Goal: Navigation & Orientation: Find specific page/section

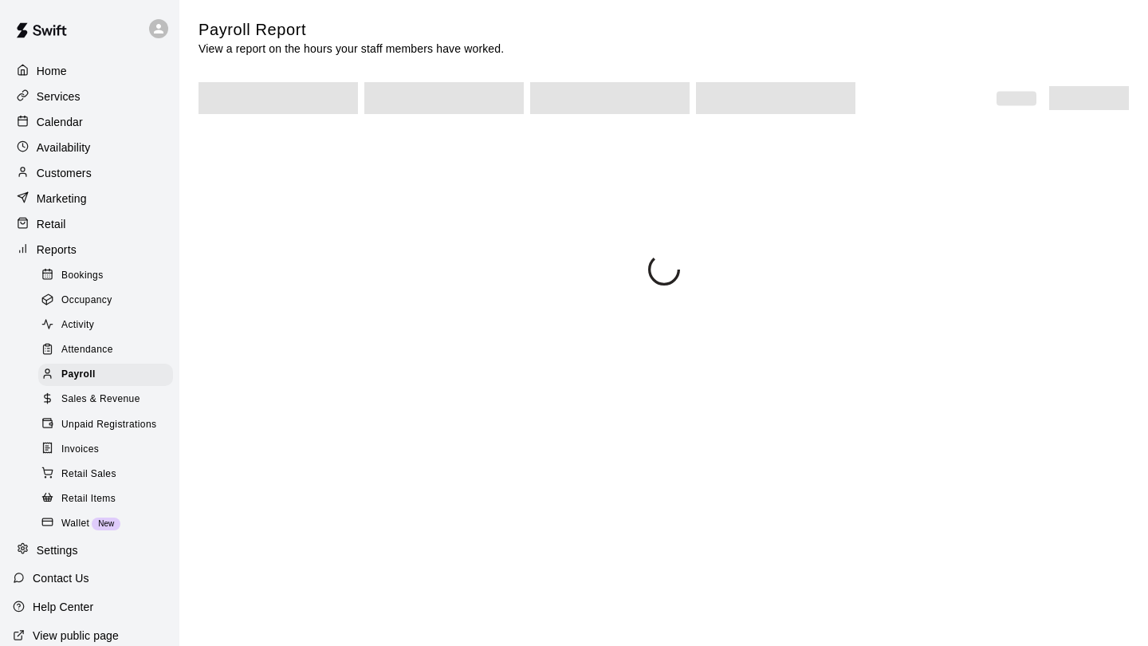
click at [47, 69] on p "Home" at bounding box center [52, 71] width 30 height 16
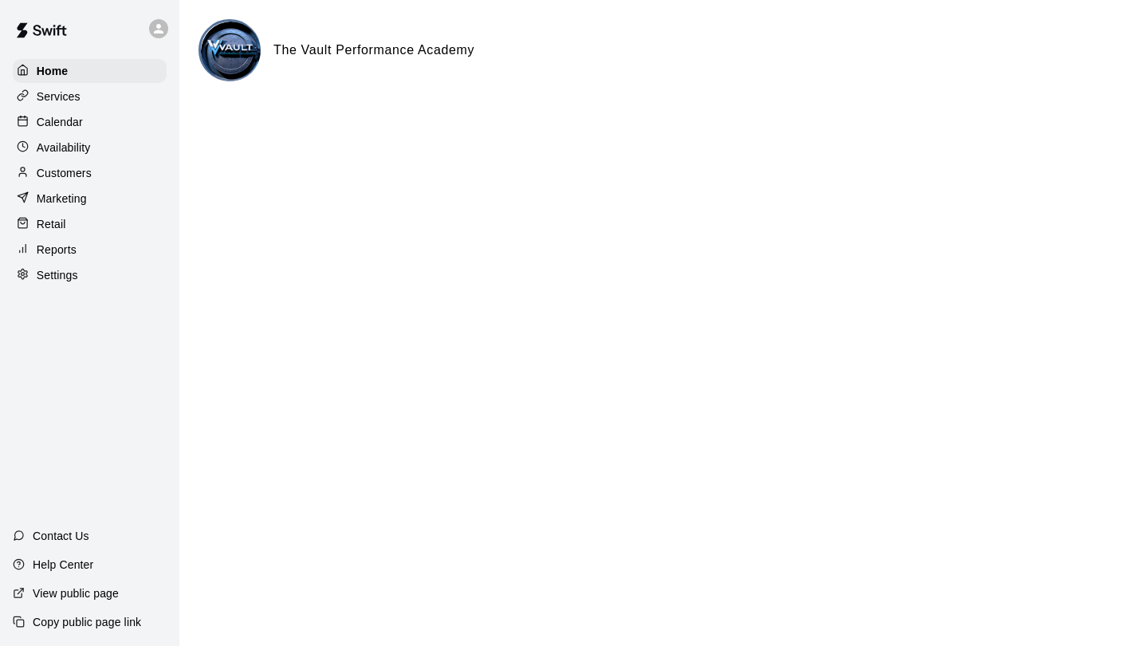
click at [79, 120] on p "Calendar" at bounding box center [60, 122] width 46 height 16
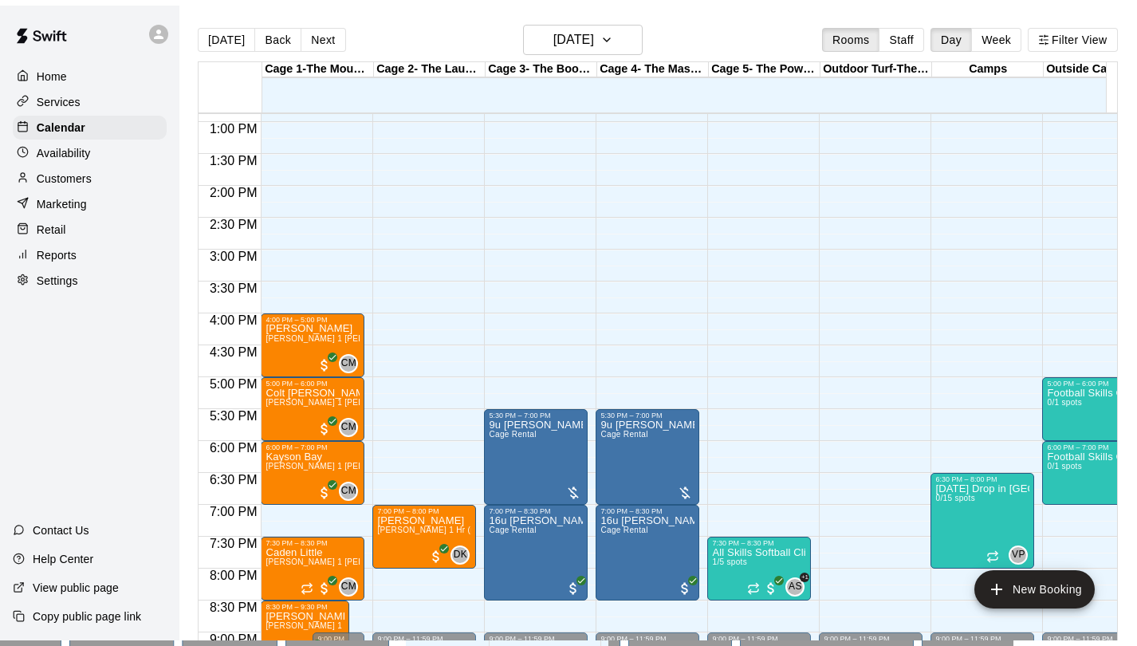
scroll to position [825, 0]
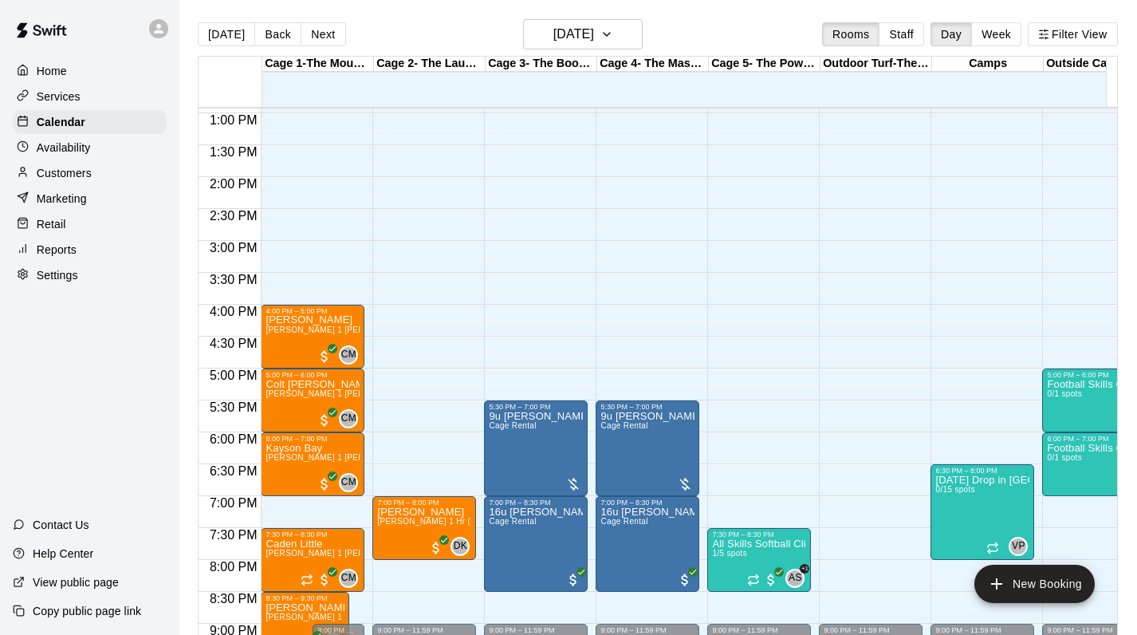
click at [41, 238] on div "Reports" at bounding box center [90, 250] width 154 height 24
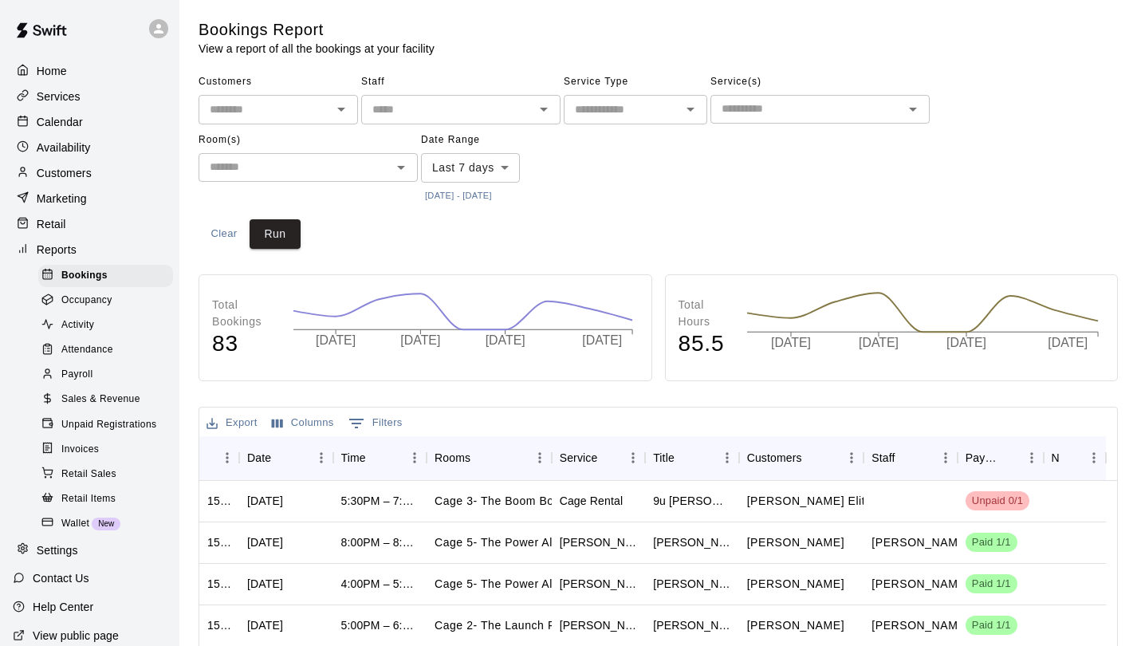
click at [78, 443] on span "Invoices" at bounding box center [79, 450] width 37 height 16
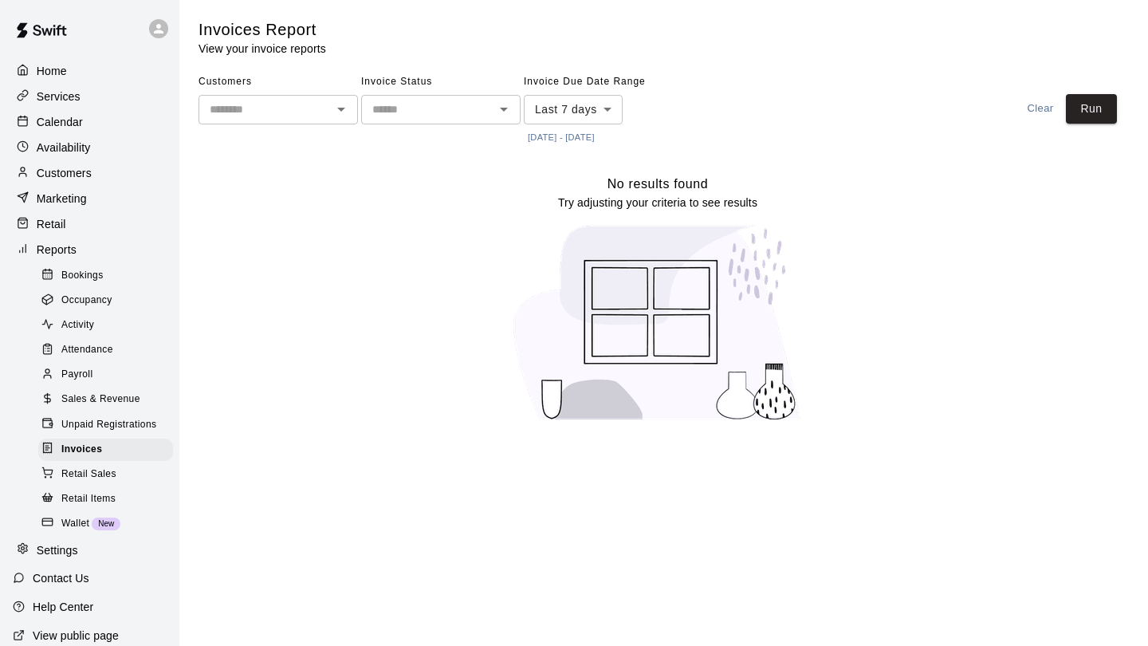
click at [53, 224] on p "Retail" at bounding box center [52, 224] width 30 height 16
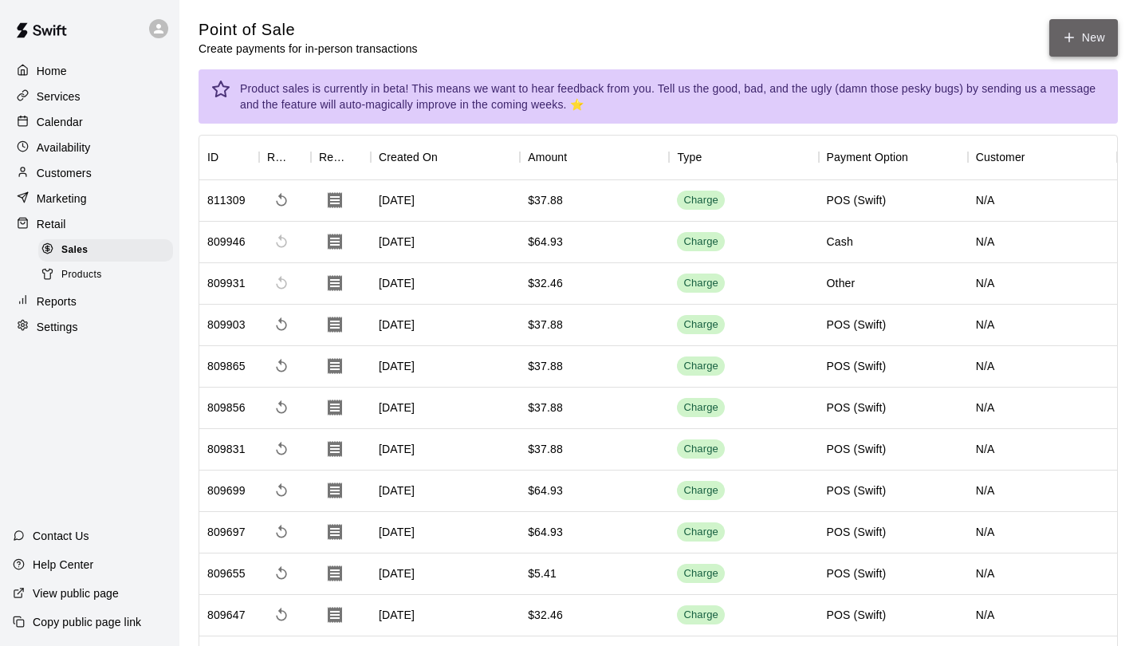
click at [1075, 40] on icon "button" at bounding box center [1069, 37] width 14 height 14
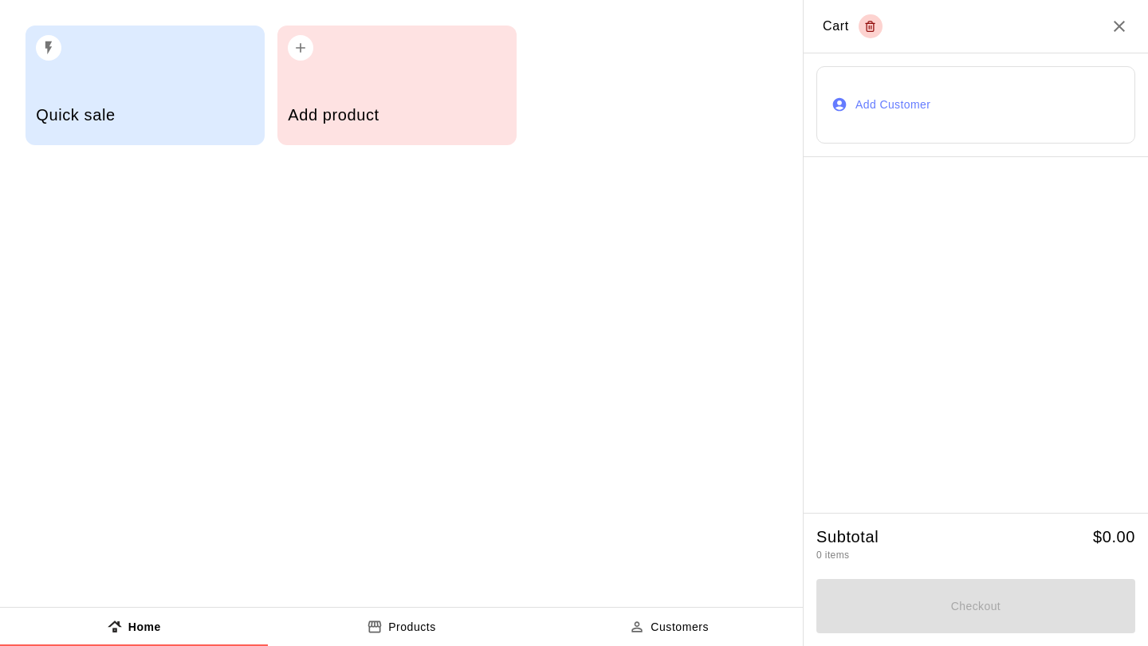
click at [1121, 26] on icon "Close" at bounding box center [1119, 26] width 11 height 11
